Goal: Check status: Check status

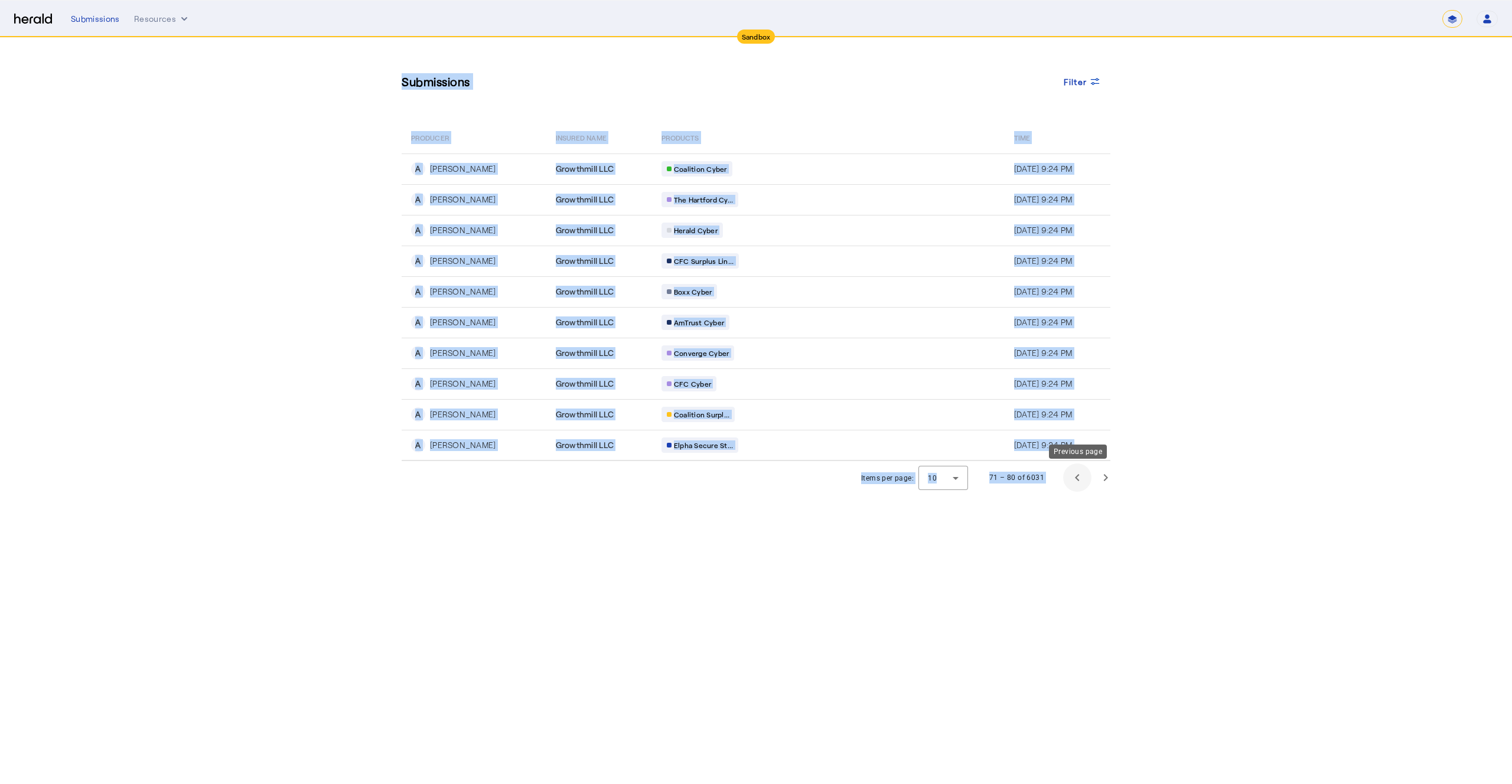
click at [1070, 475] on span "Previous page" at bounding box center [1077, 477] width 28 height 28
click at [1071, 482] on span "Previous page" at bounding box center [1077, 477] width 28 height 28
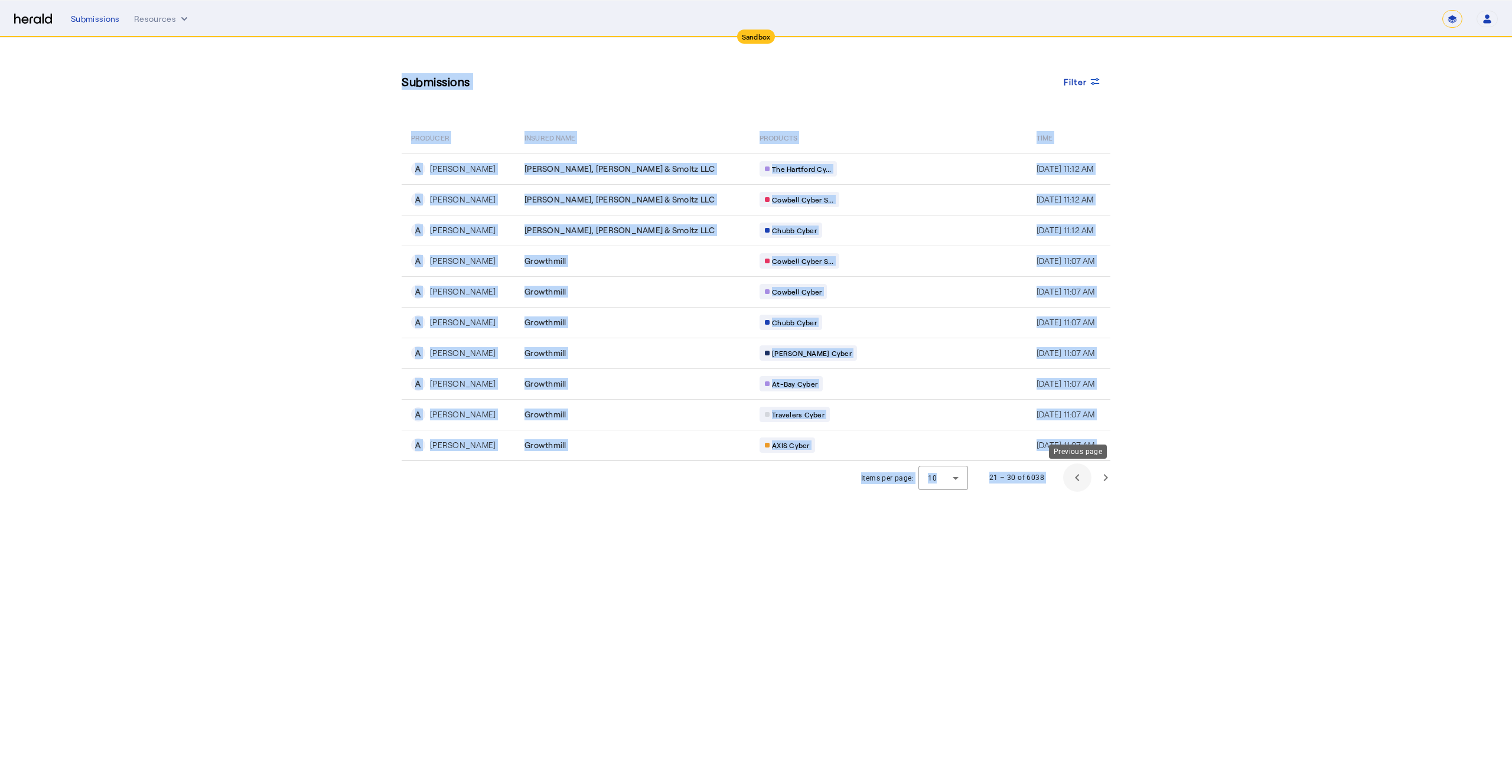
click at [1071, 482] on span "Previous page" at bounding box center [1077, 477] width 28 height 28
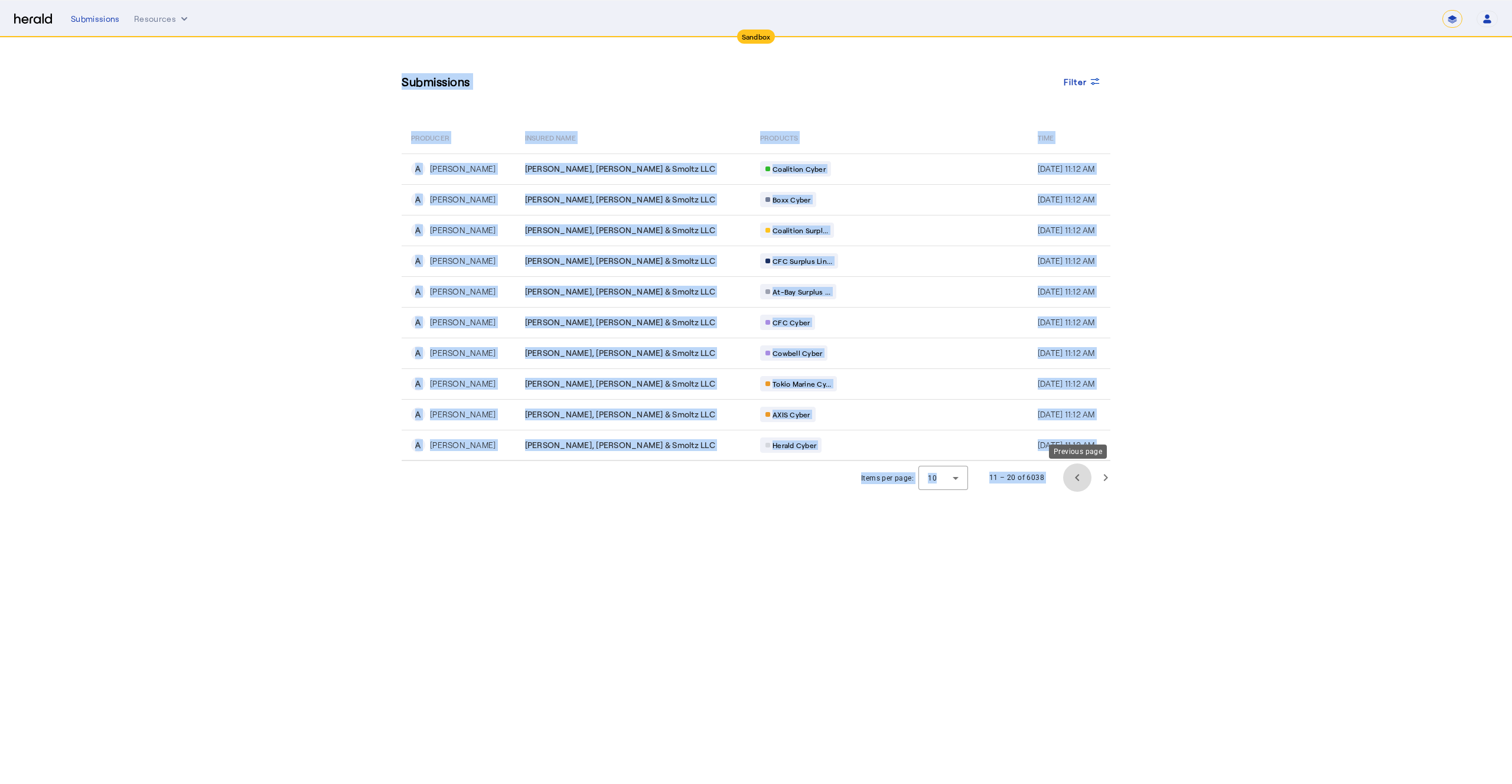
click at [1071, 482] on span "Previous page" at bounding box center [1077, 477] width 28 height 28
click at [1071, 482] on div "1 – 10 of 6038" at bounding box center [1049, 477] width 141 height 28
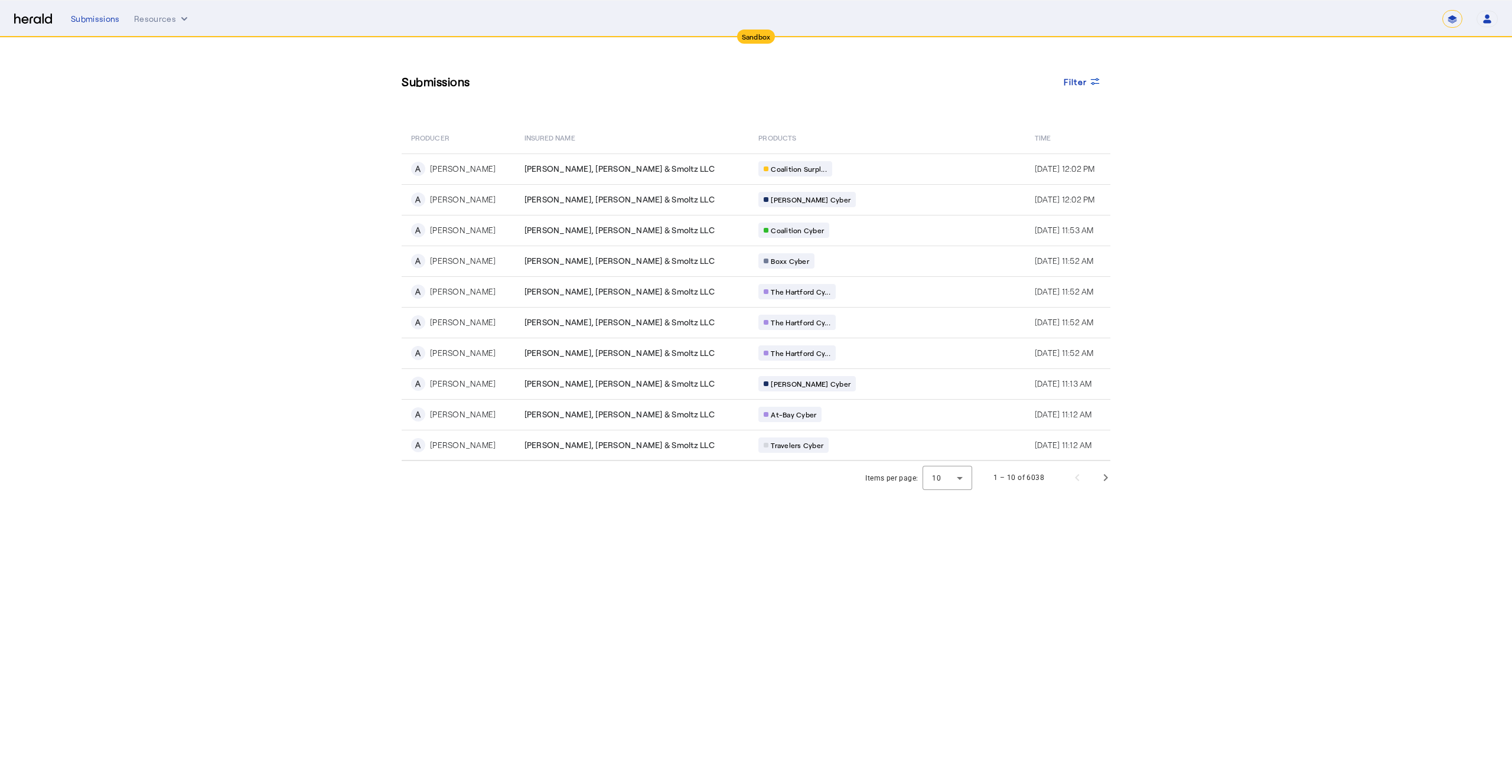
click at [918, 348] on td "The Hartford Cy..." at bounding box center [886, 353] width 277 height 31
